Goal: Task Accomplishment & Management: Use online tool/utility

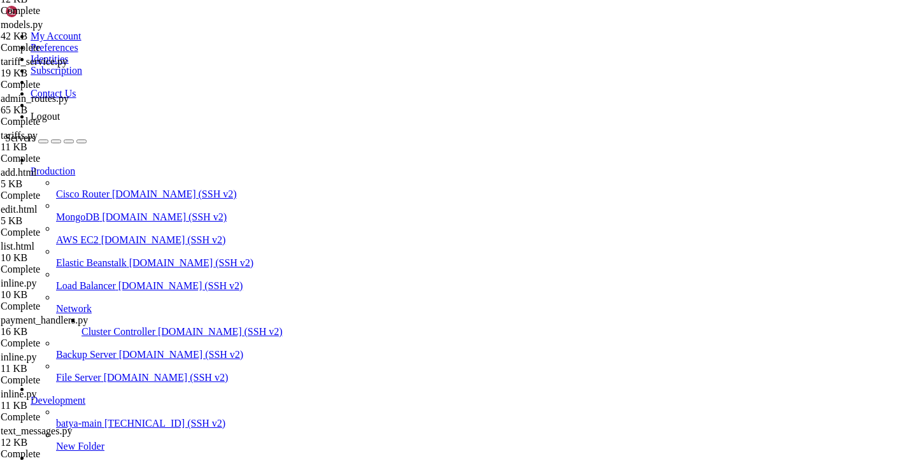
scroll to position [202206, 0]
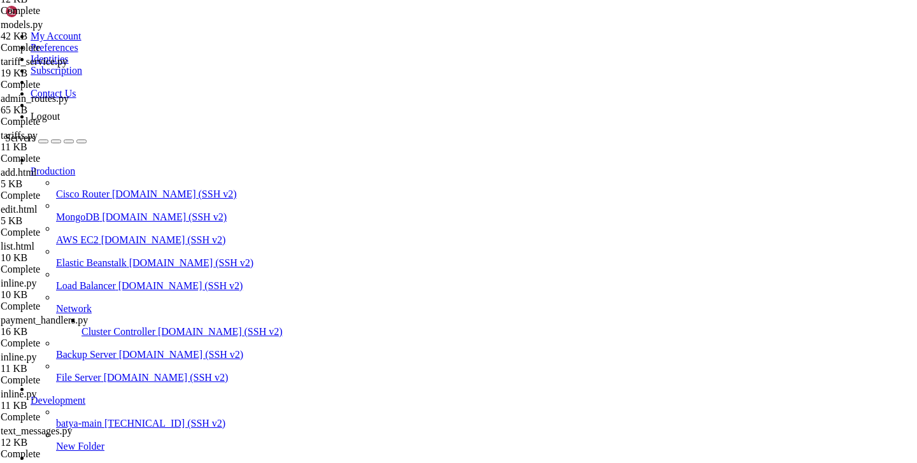
type input "/var/service/vpn-no-yk"
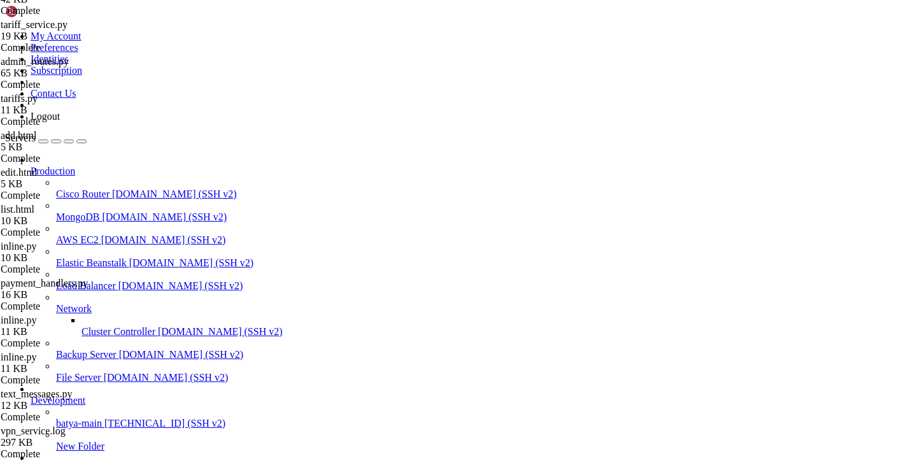
scroll to position [19857, 0]
